Goal: Check status: Check status

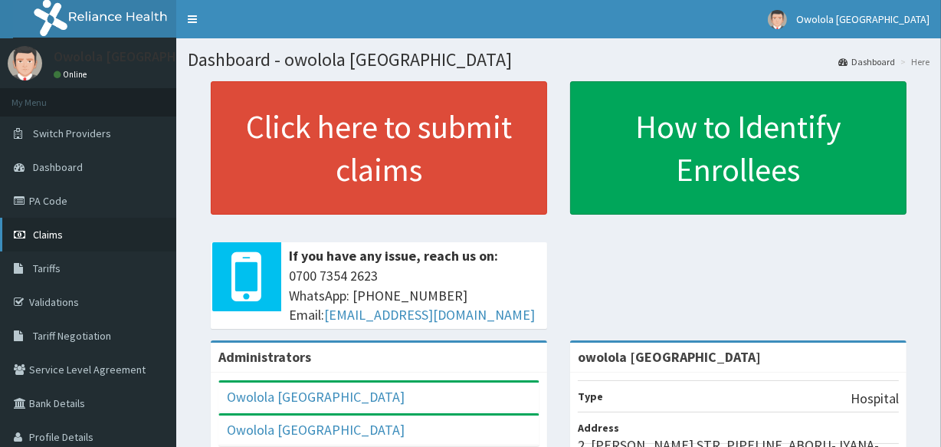
click at [67, 237] on link "Claims" at bounding box center [88, 235] width 176 height 34
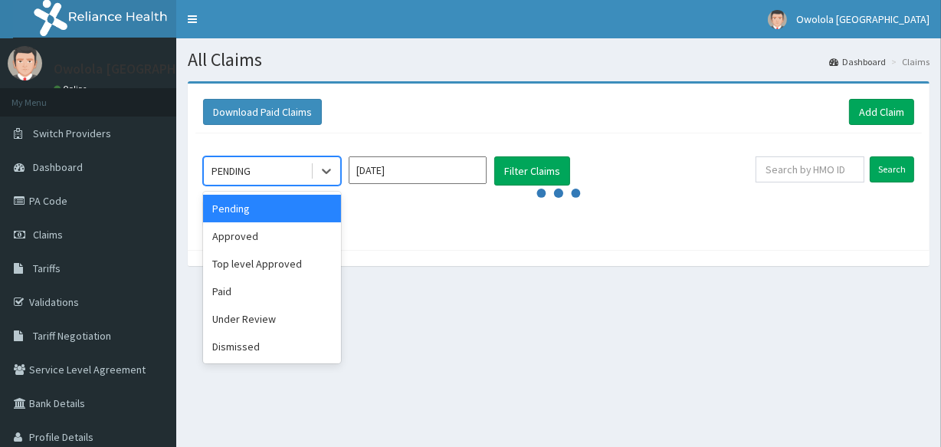
click at [301, 176] on div "PENDING" at bounding box center [257, 171] width 106 height 25
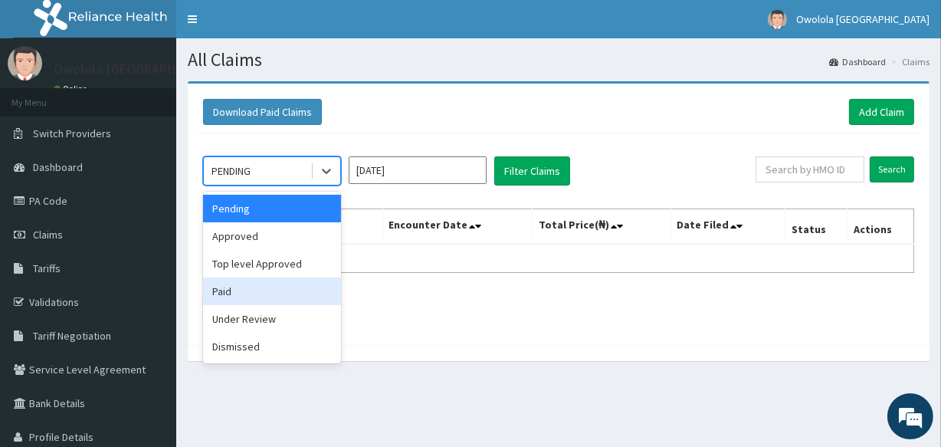
click at [261, 289] on div "Paid" at bounding box center [272, 291] width 138 height 28
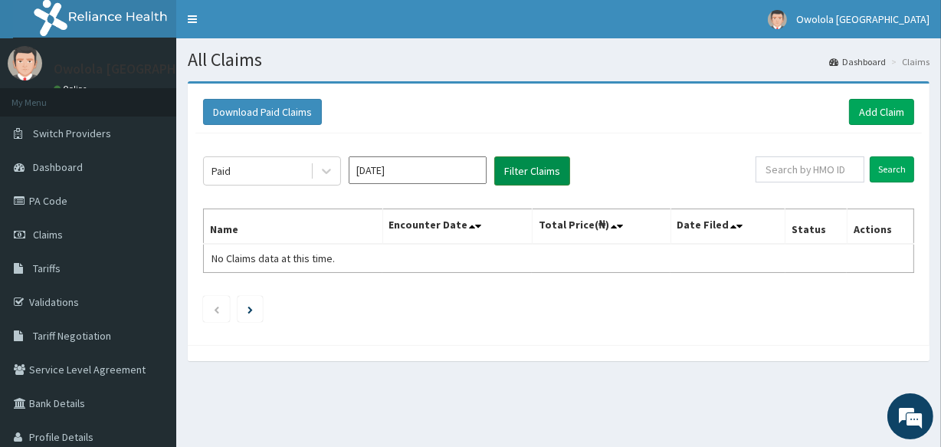
click at [539, 173] on button "Filter Claims" at bounding box center [532, 170] width 76 height 29
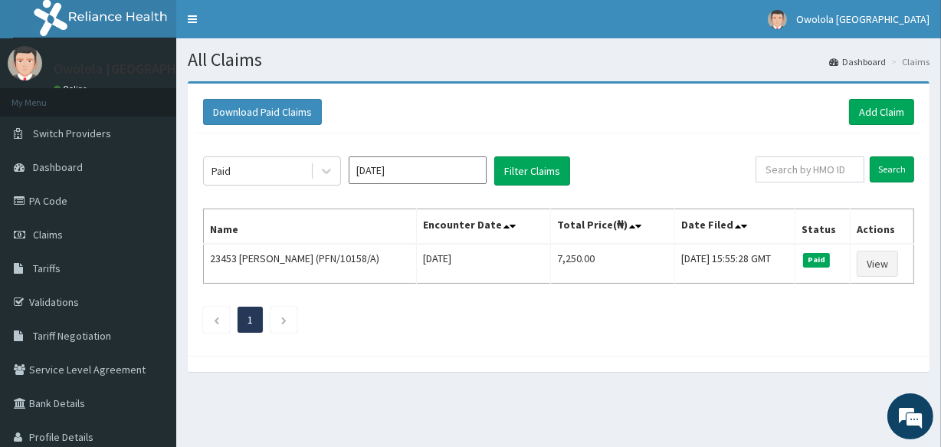
click at [470, 166] on input "[DATE]" at bounding box center [418, 170] width 138 height 28
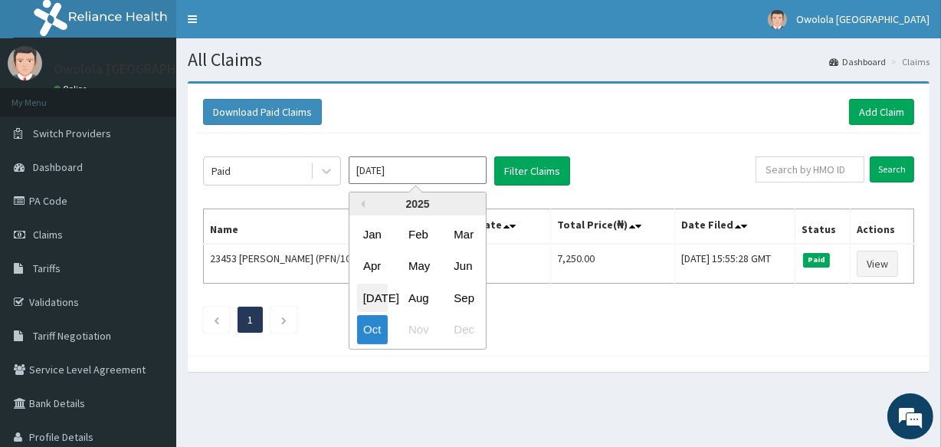
click at [372, 295] on div "[DATE]" at bounding box center [372, 297] width 31 height 28
type input "[DATE]"
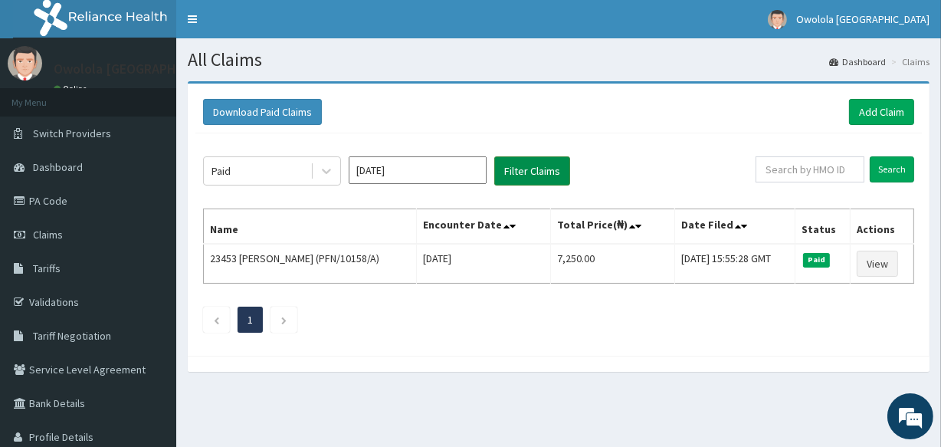
click at [519, 172] on button "Filter Claims" at bounding box center [532, 170] width 76 height 29
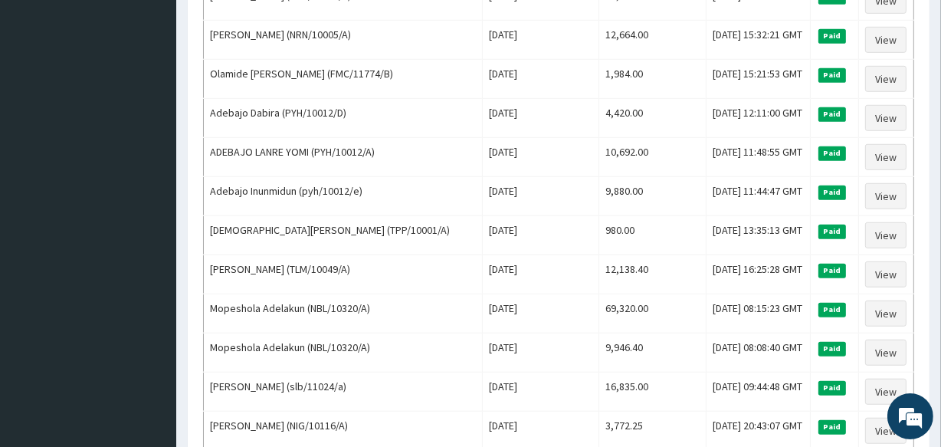
scroll to position [1114, 0]
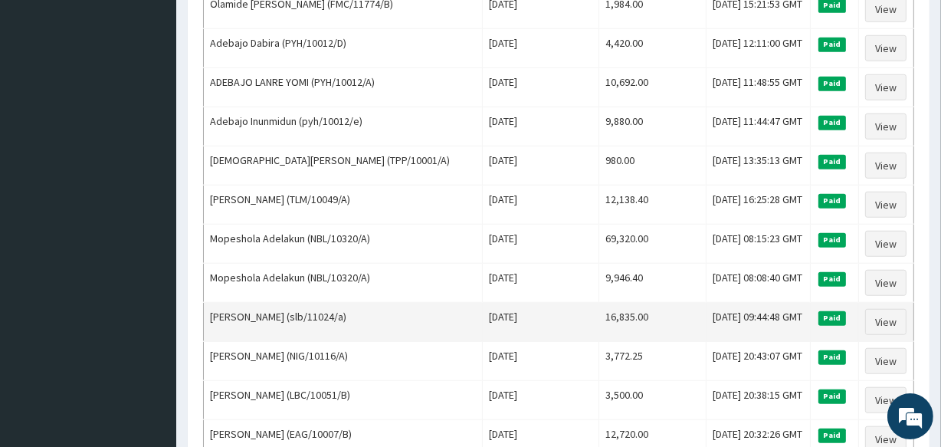
drag, startPoint x: 351, startPoint y: 312, endPoint x: 293, endPoint y: 332, distance: 61.5
click at [293, 332] on td "[PERSON_NAME] (slb/11024/a)" at bounding box center [343, 322] width 279 height 39
copy td "slb/11024/a)"
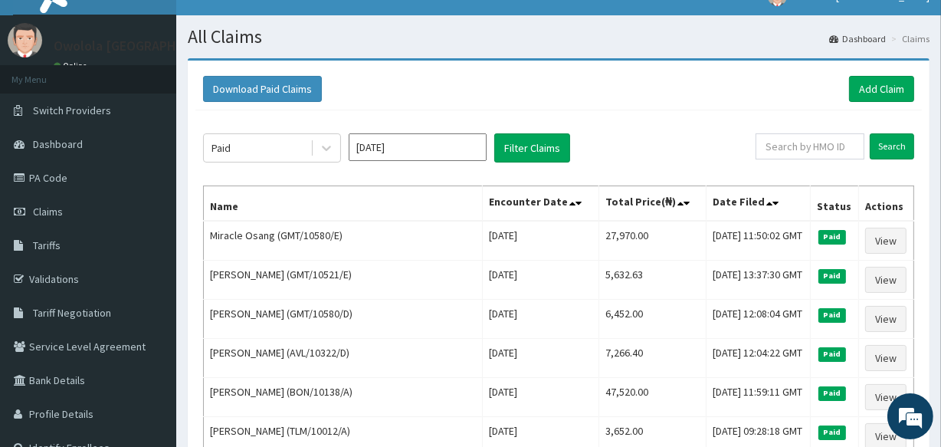
scroll to position [0, 0]
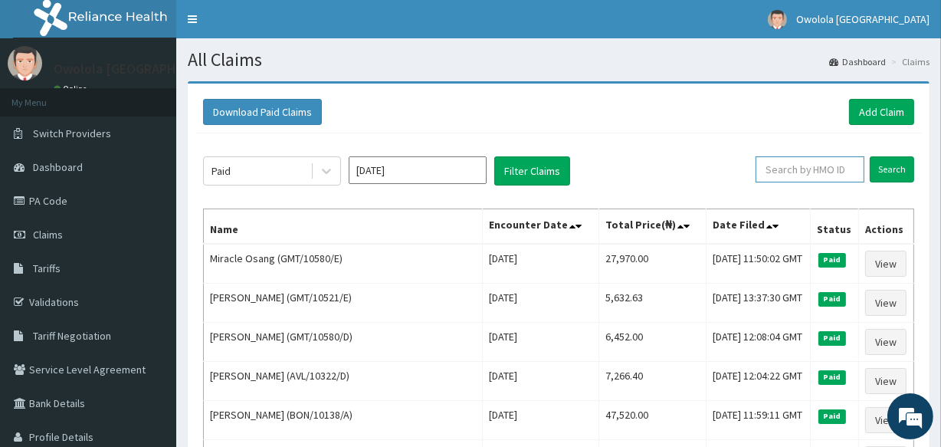
click at [814, 168] on input "text" at bounding box center [809, 169] width 109 height 26
paste input "slb/11024/a)"
type input "slb/11024/a"
click at [904, 165] on input "Search" at bounding box center [891, 169] width 44 height 26
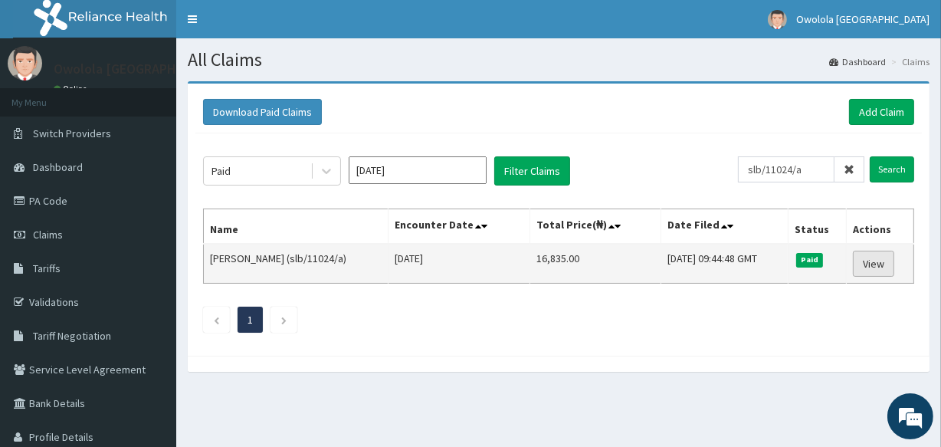
click at [866, 267] on link "View" at bounding box center [873, 263] width 41 height 26
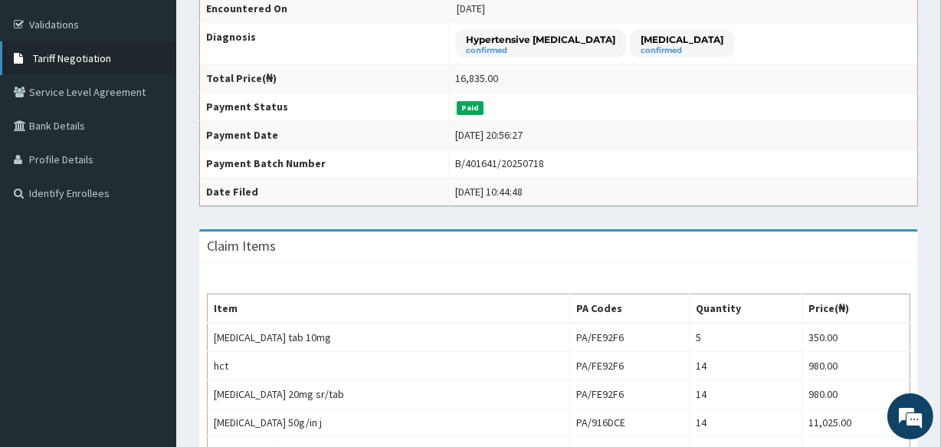
scroll to position [139, 0]
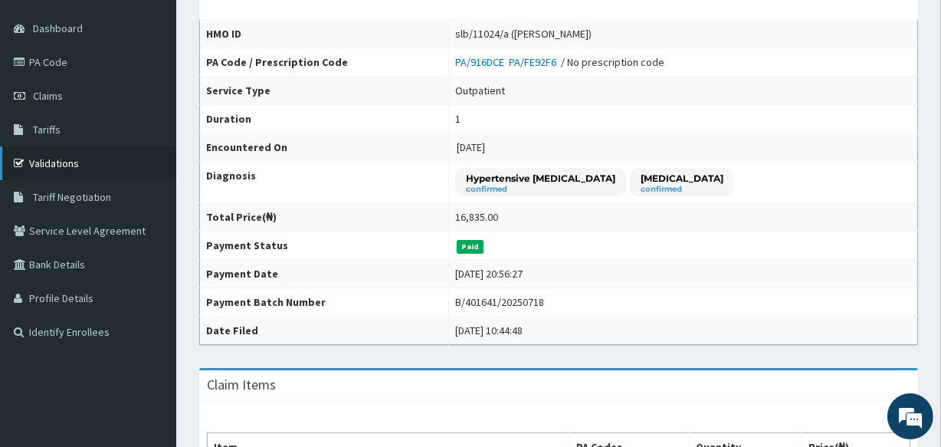
click at [58, 155] on link "Validations" at bounding box center [88, 163] width 176 height 34
